Goal: Information Seeking & Learning: Learn about a topic

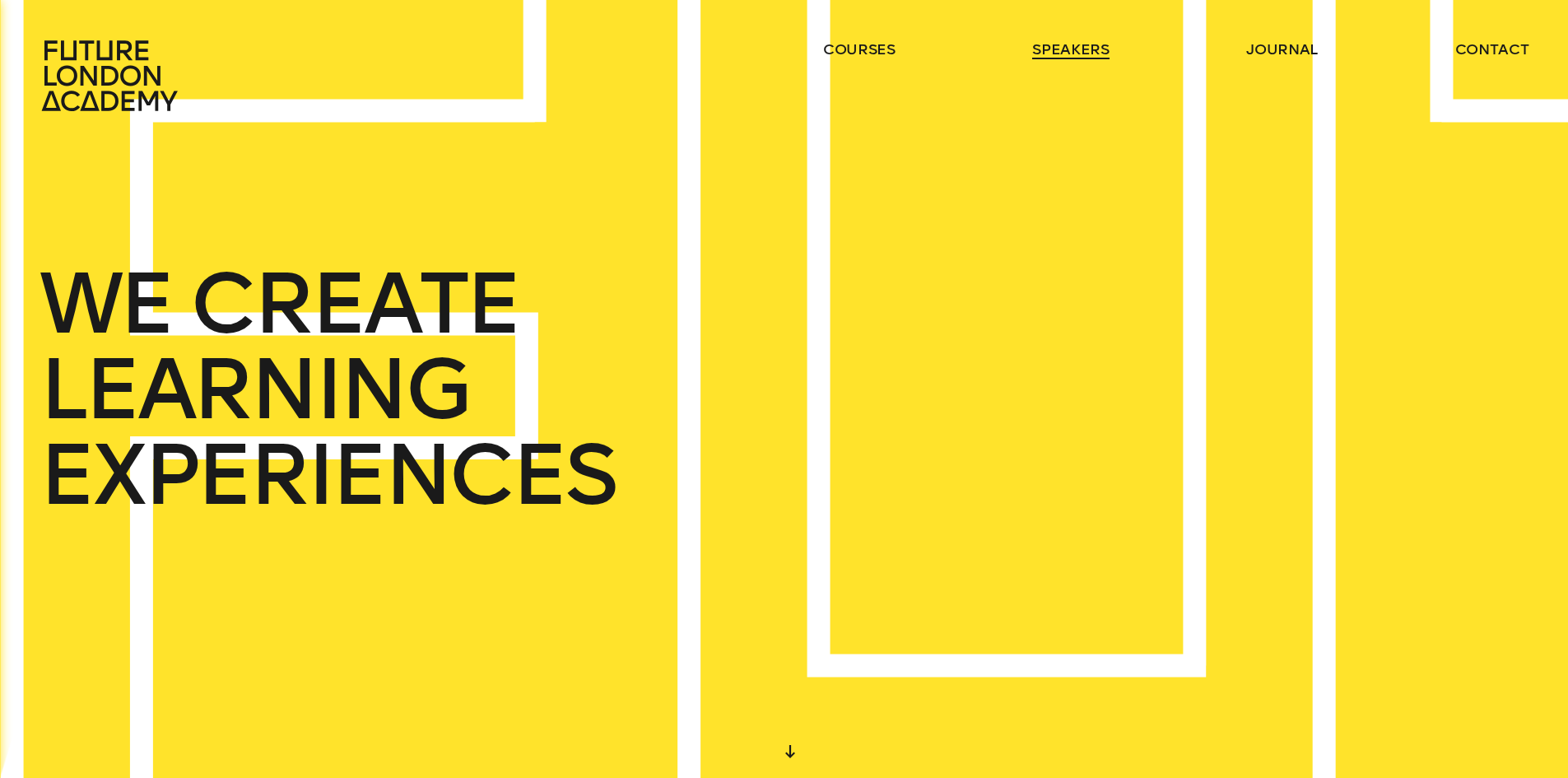
click at [1079, 56] on link "speakers" at bounding box center [1070, 49] width 76 height 20
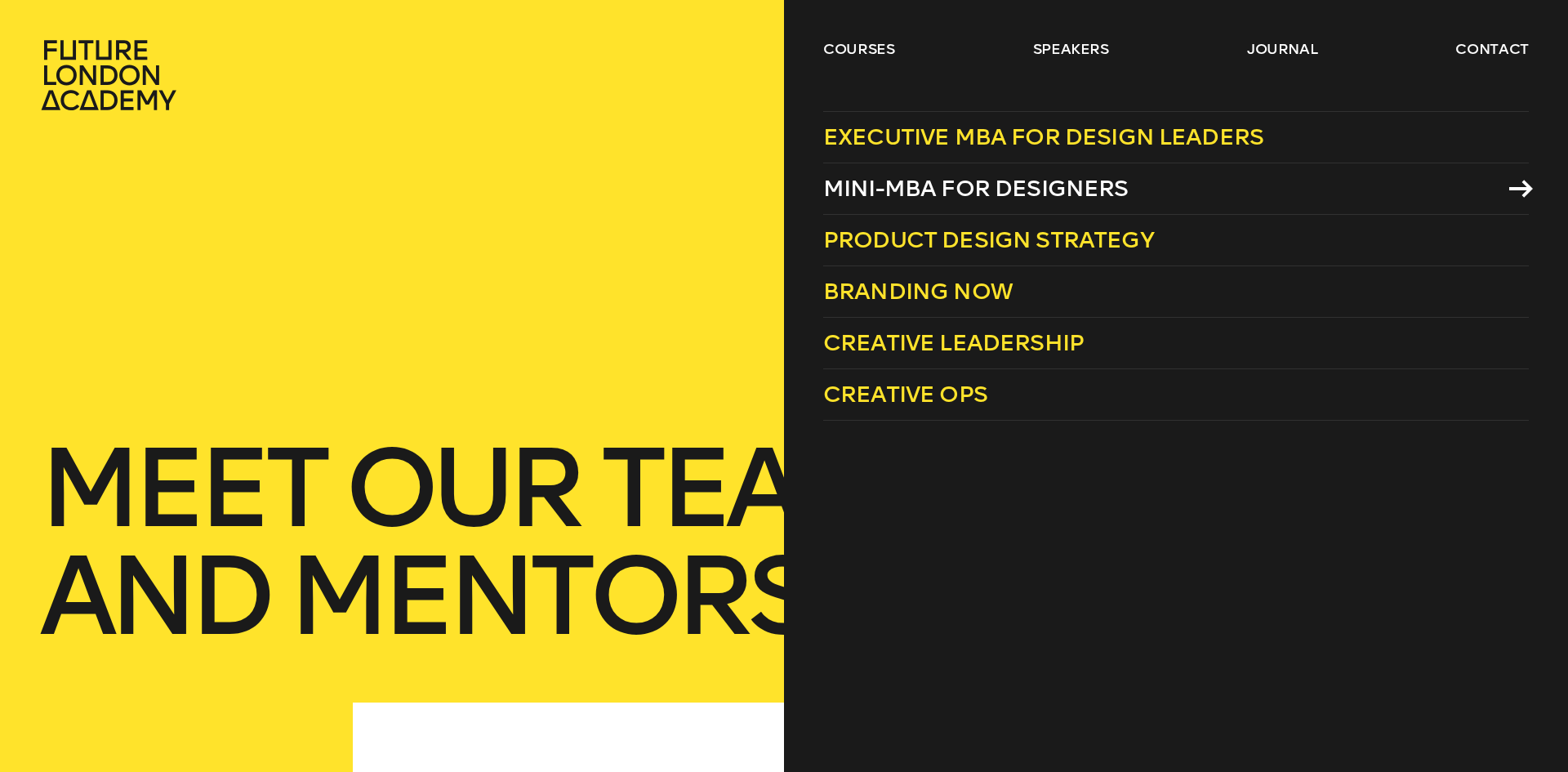
click at [923, 194] on span "Mini-MBA for Designers" at bounding box center [976, 189] width 306 height 27
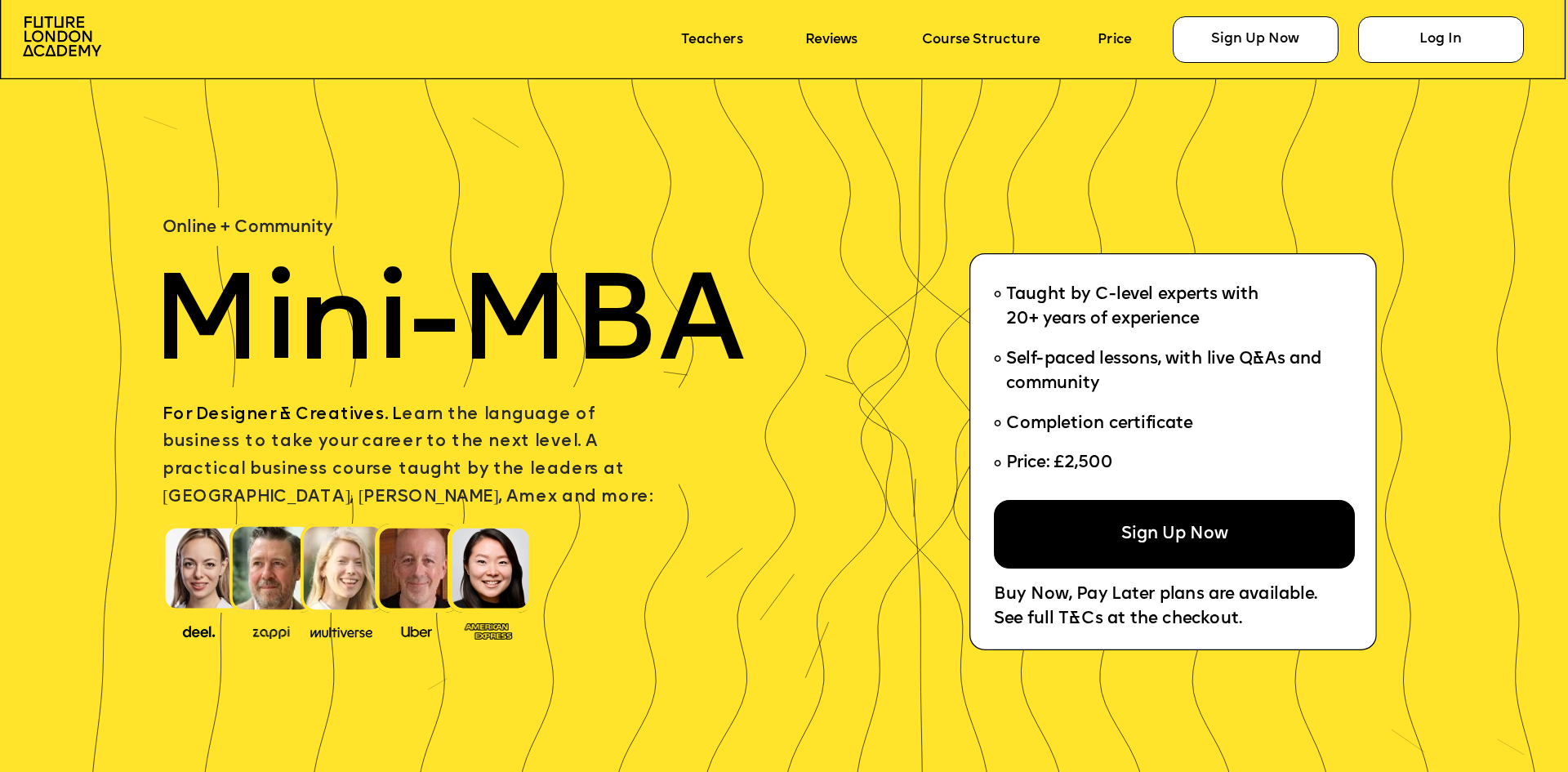
scroll to position [82, 0]
